Goal: Find contact information: Find contact information

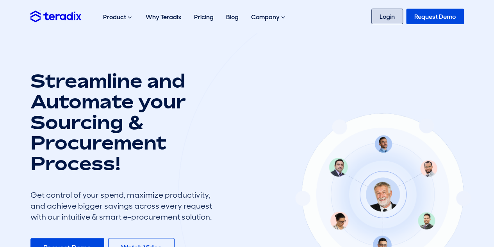
click at [392, 16] on link "Login" at bounding box center [388, 17] width 32 height 16
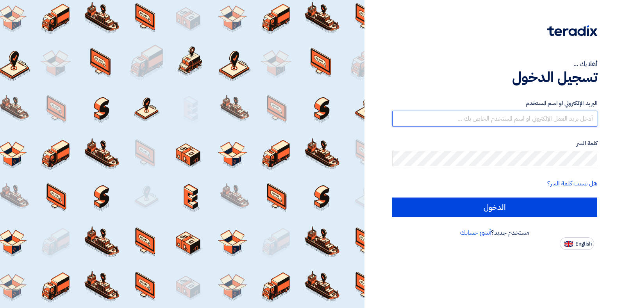
click at [457, 119] on input "text" at bounding box center [494, 119] width 205 height 16
type input "[PERSON_NAME][EMAIL_ADDRESS][PERSON_NAME][DOMAIN_NAME]"
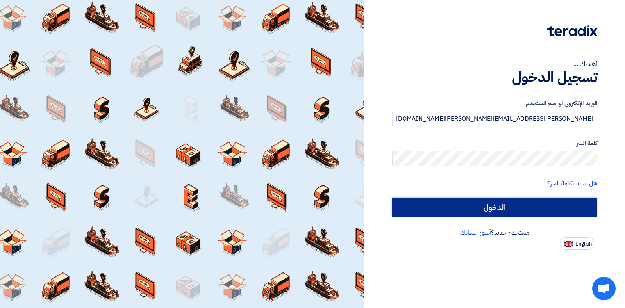
click at [506, 205] on input "الدخول" at bounding box center [494, 208] width 205 height 20
type input "Sign in"
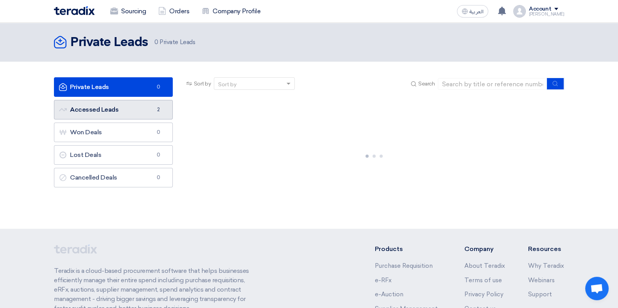
click at [109, 112] on link "Accessed Leads Accessed Leads 2" at bounding box center [113, 110] width 119 height 20
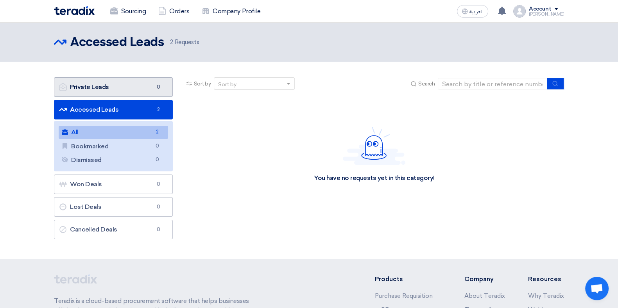
drag, startPoint x: 256, startPoint y: 146, endPoint x: 73, endPoint y: 91, distance: 191.1
click at [254, 146] on div "You have no requests yet in this category!" at bounding box center [373, 154] width 379 height 117
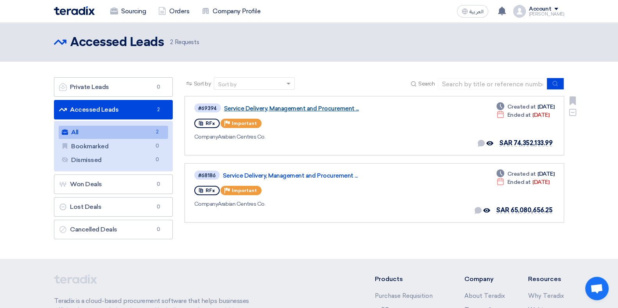
click at [283, 111] on link "Service Delivery, Management and Procurement ..." at bounding box center [321, 108] width 195 height 7
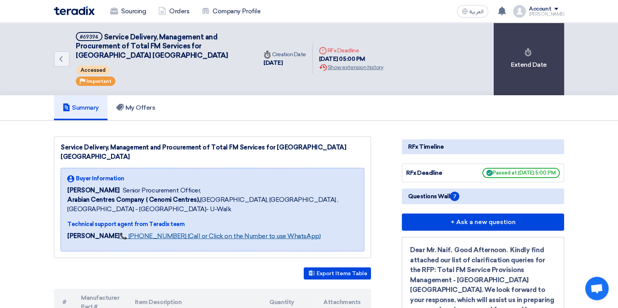
click at [209, 233] on link "📞 +201126222664 (Call or Click on the Number to use WhatsApp)" at bounding box center [220, 236] width 201 height 7
